Goal: Transaction & Acquisition: Book appointment/travel/reservation

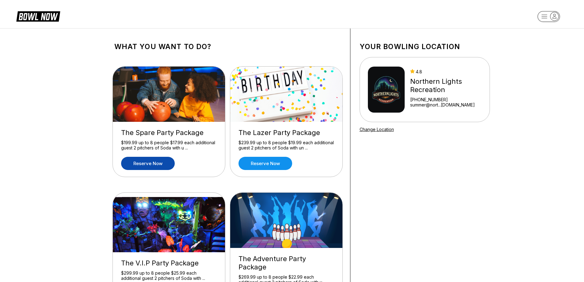
click at [143, 163] on link "Reserve now" at bounding box center [148, 163] width 54 height 13
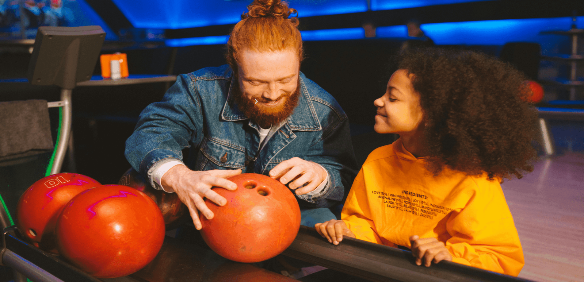
scroll to position [31, 0]
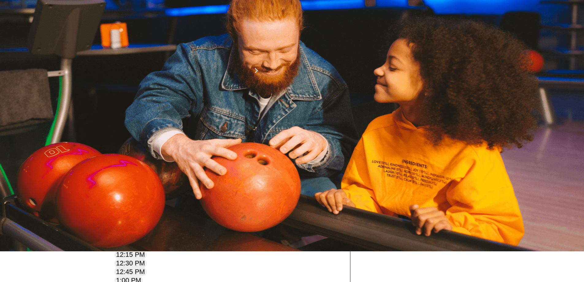
click at [160, 56] on icon at bounding box center [161, 54] width 3 height 3
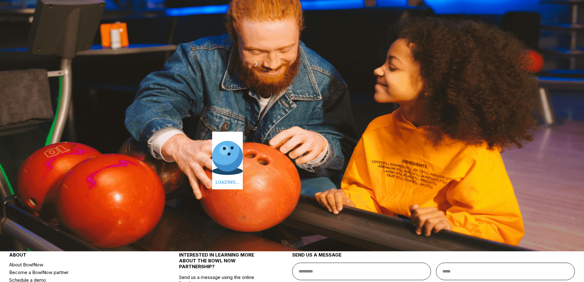
click at [169, 50] on icon at bounding box center [170, 47] width 3 height 3
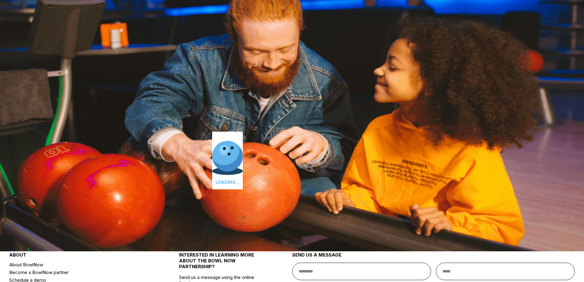
click at [169, 50] on icon at bounding box center [170, 47] width 3 height 3
type input "**"
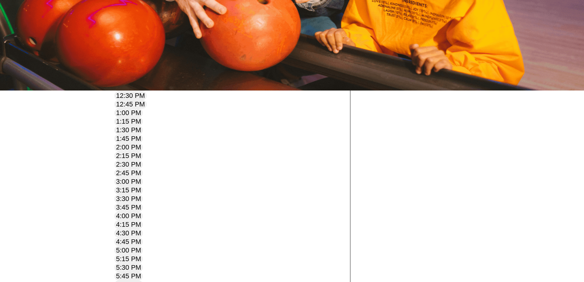
scroll to position [153, 0]
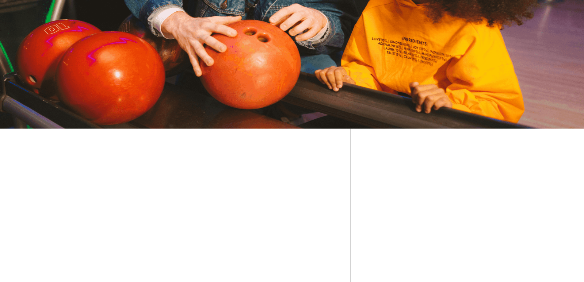
click at [128, 122] on div "Times available place EDT -04:00 1:00 PM 1:15 PM 1:30 PM 1:45 PM 2:00 PM 2:15 P…" at bounding box center [28, 121] width 227 height 75
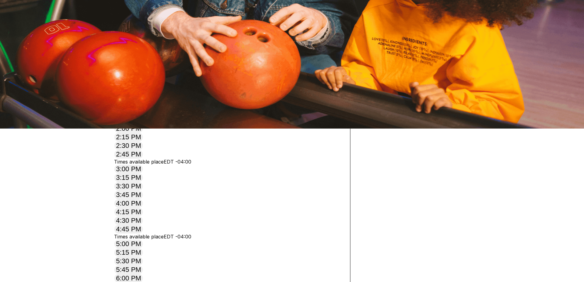
click at [191, 15] on label "Times available place EDT -04:00" at bounding box center [152, 12] width 77 height 6
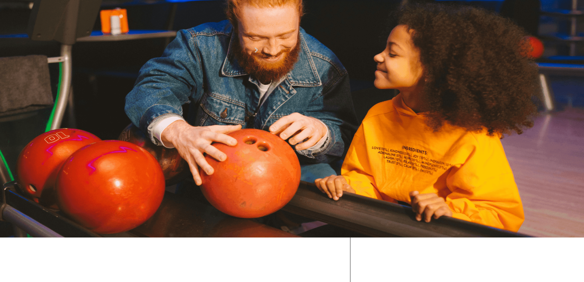
scroll to position [0, 0]
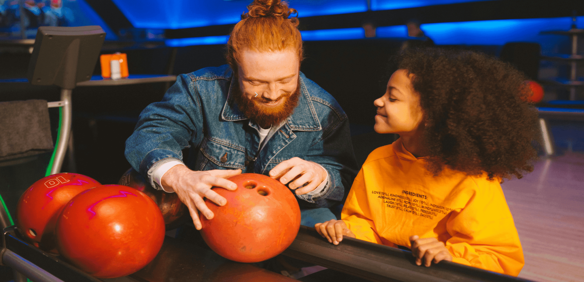
click at [434, 197] on link "Change Product" at bounding box center [403, 190] width 61 height 13
click at [147, 162] on link "Reserve now" at bounding box center [148, 163] width 54 height 13
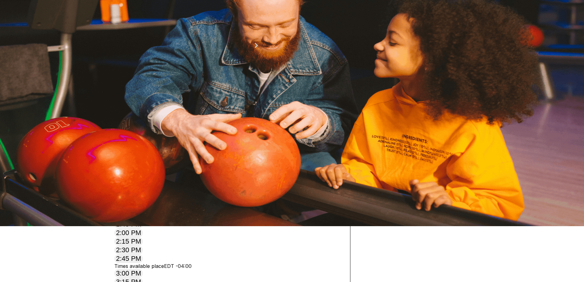
scroll to position [92, 0]
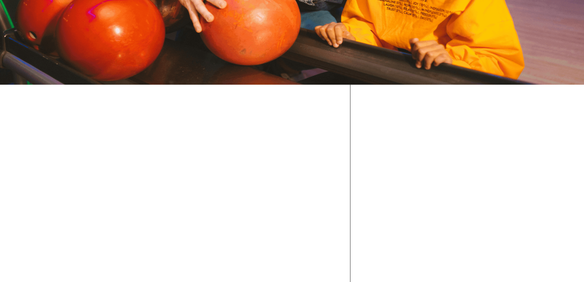
scroll to position [128, 0]
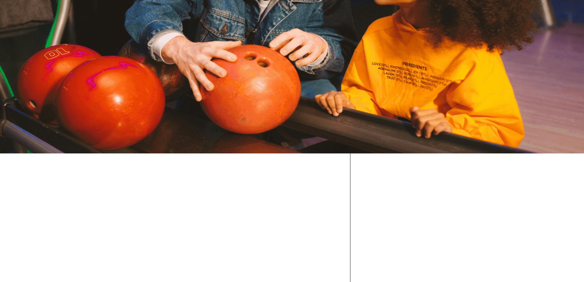
drag, startPoint x: 141, startPoint y: 232, endPoint x: 141, endPoint y: 235, distance: 3.7
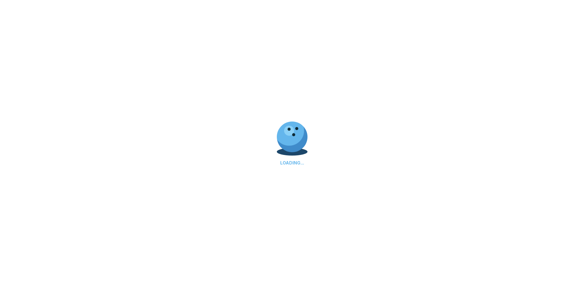
select select "**"
